Goal: Task Accomplishment & Management: Use online tool/utility

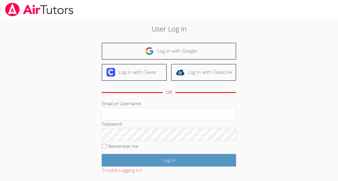
click at [219, 55] on link "Log in with Google" at bounding box center [169, 51] width 135 height 17
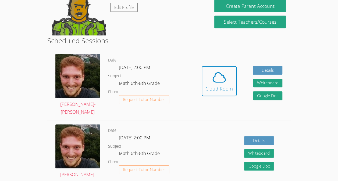
scroll to position [112, 0]
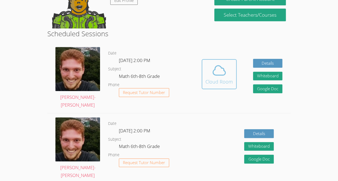
click at [216, 75] on icon at bounding box center [219, 70] width 12 height 9
